Goal: Task Accomplishment & Management: Use online tool/utility

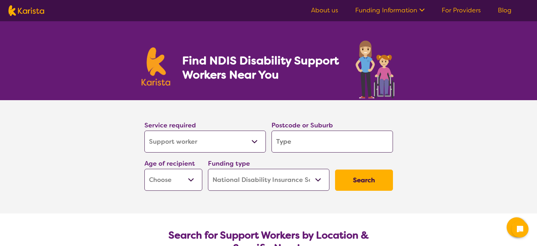
select select "Support worker"
select select "NDIS"
select select "Support worker"
select select "NDIS"
select select "Support worker"
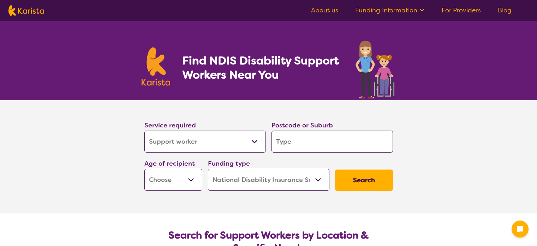
select select "NDIS"
select select "Support worker"
select select "NDIS"
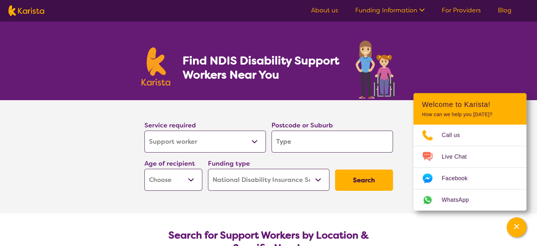
click at [253, 140] on select "Allied Health Assistant Assessment (ADHD or Autism) Behaviour support Counselli…" at bounding box center [205, 141] width 122 height 22
click at [100, 158] on section "Service required Allied Health Assistant Assessment (ADHD or Autism) Behaviour …" at bounding box center [268, 156] width 537 height 113
